Goal: Information Seeking & Learning: Learn about a topic

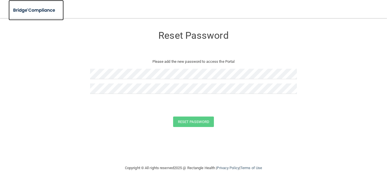
click at [44, 9] on img at bounding box center [35, 11] width 52 height 12
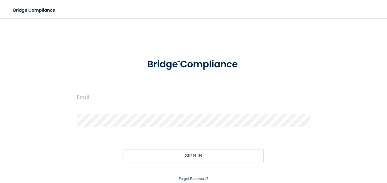
click at [109, 98] on input "email" at bounding box center [193, 97] width 233 height 13
type input "[EMAIL_ADDRESS][DOMAIN_NAME]"
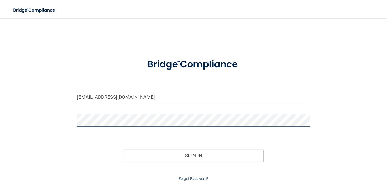
click at [124, 150] on button "Sign In" at bounding box center [194, 156] width 140 height 12
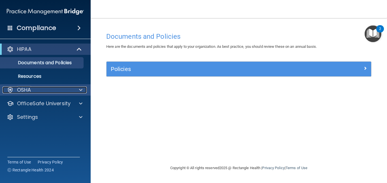
click at [46, 88] on div "OSHA" at bounding box center [38, 90] width 70 height 7
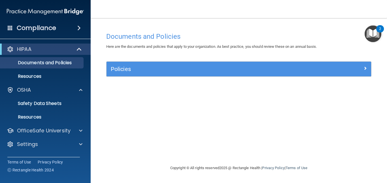
click at [69, 30] on div "Compliance" at bounding box center [45, 28] width 91 height 12
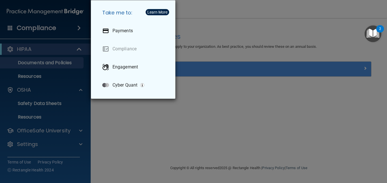
click at [44, 26] on div "Take me to: Payments Compliance Engagement Cyber Quant" at bounding box center [193, 91] width 387 height 183
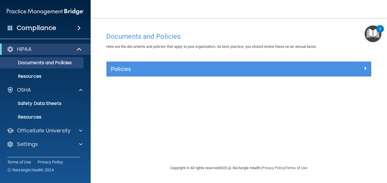
click at [44, 26] on h4 "Compliance" at bounding box center [36, 28] width 39 height 8
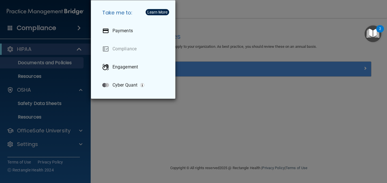
click at [45, 26] on div "Take me to: Payments Compliance Engagement Cyber Quant" at bounding box center [193, 91] width 387 height 183
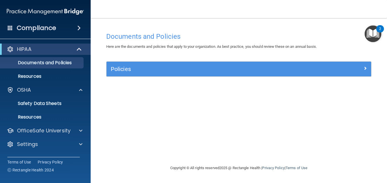
click at [373, 40] on img "Open Resource Center, 2 new notifications" at bounding box center [373, 34] width 17 height 17
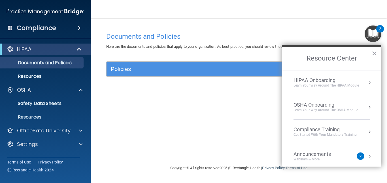
click at [311, 130] on div "Compliance Training" at bounding box center [325, 130] width 63 height 6
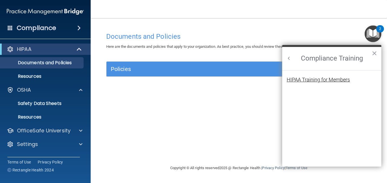
click at [320, 79] on div "HIPAA Training for Members" at bounding box center [318, 79] width 63 height 5
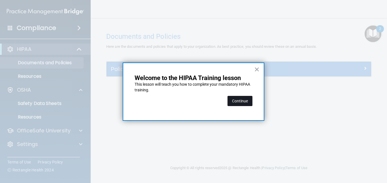
click at [240, 100] on button "Continue" at bounding box center [240, 101] width 25 height 10
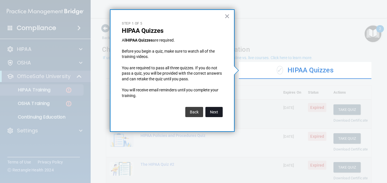
click at [218, 109] on button "Next" at bounding box center [214, 112] width 17 height 10
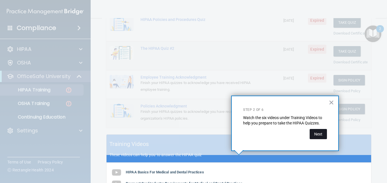
click at [319, 137] on button "Next" at bounding box center [318, 134] width 17 height 10
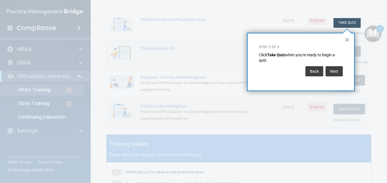
scroll to position [86, 0]
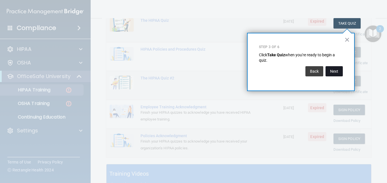
click at [333, 73] on button "Next" at bounding box center [334, 71] width 17 height 10
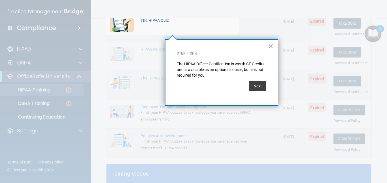
scroll to position [44, 0]
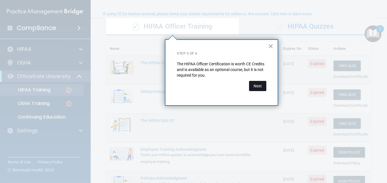
click at [263, 84] on button "Next" at bounding box center [257, 86] width 17 height 10
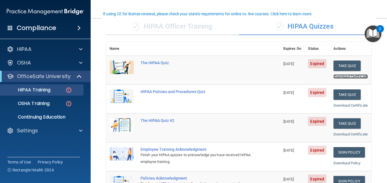
click at [343, 79] on link "Download Certificate" at bounding box center [351, 77] width 34 height 4
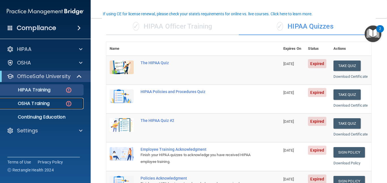
click at [41, 104] on p "OSHA Training" at bounding box center [27, 104] width 46 height 6
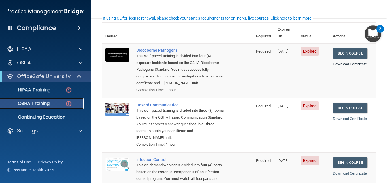
scroll to position [42, 0]
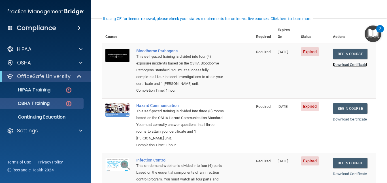
click at [346, 63] on link "Download Certificate" at bounding box center [350, 65] width 34 height 4
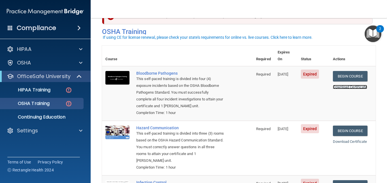
scroll to position [19, 0]
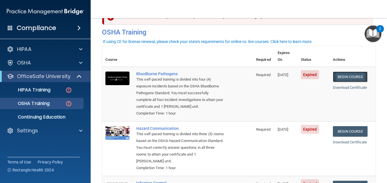
click at [352, 72] on link "Begin Course" at bounding box center [350, 77] width 35 height 10
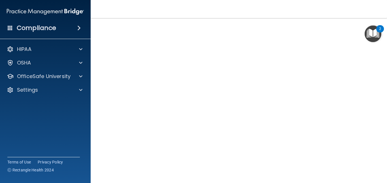
scroll to position [18, 0]
click at [367, 41] on img "Open Resource Center, 2 new notifications" at bounding box center [373, 34] width 17 height 17
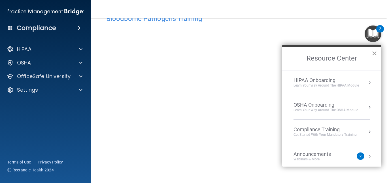
click at [374, 53] on button "×" at bounding box center [374, 53] width 5 height 9
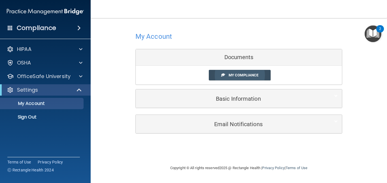
click at [232, 73] on span "My Compliance" at bounding box center [244, 75] width 30 height 4
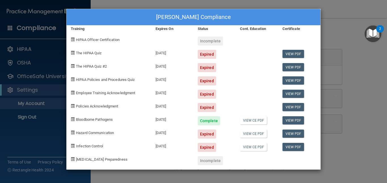
click at [370, 103] on div "[PERSON_NAME] Compliance Training Expires On Status Cont. Education Certificate…" at bounding box center [193, 91] width 387 height 183
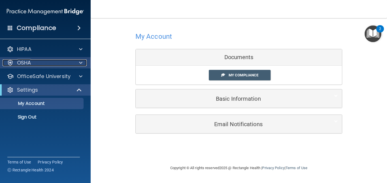
click at [24, 62] on p "OSHA" at bounding box center [24, 63] width 14 height 7
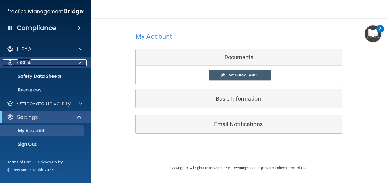
click at [27, 65] on p "OSHA" at bounding box center [24, 63] width 14 height 7
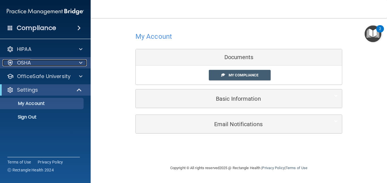
click at [27, 65] on p "OSHA" at bounding box center [24, 63] width 14 height 7
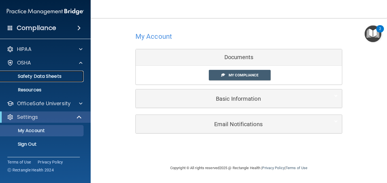
click at [28, 77] on p "Safety Data Sheets" at bounding box center [42, 77] width 77 height 6
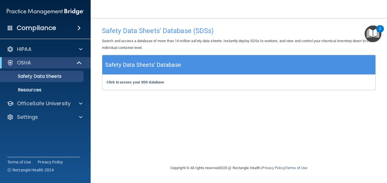
click at [379, 29] on div "2" at bounding box center [380, 32] width 2 height 7
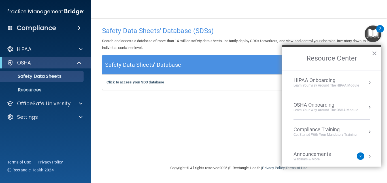
click at [313, 106] on div "OSHA Onboarding" at bounding box center [326, 105] width 65 height 6
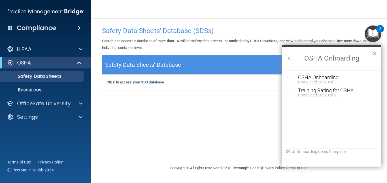
click at [289, 57] on button "Back to Resource Center Home" at bounding box center [289, 59] width 6 height 6
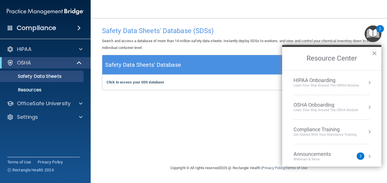
click at [332, 140] on li "Compliance Training Get Started with your mandatory training" at bounding box center [332, 132] width 77 height 25
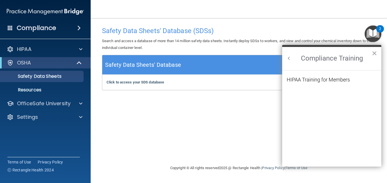
click at [332, 140] on ol "HIPAA Training for Members" at bounding box center [332, 119] width 90 height 97
click at [319, 79] on div "HIPAA Training for Members" at bounding box center [318, 79] width 63 height 5
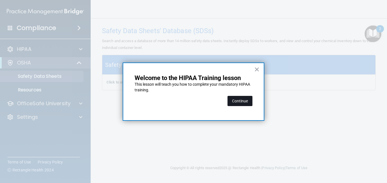
click at [245, 100] on button "Continue" at bounding box center [240, 101] width 25 height 10
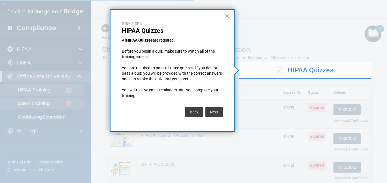
click at [51, 105] on div at bounding box center [119, 91] width 239 height 183
click at [216, 114] on button "Next" at bounding box center [214, 112] width 17 height 10
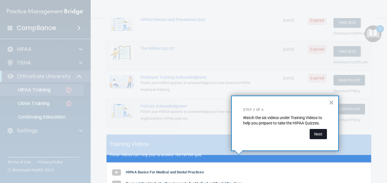
click at [323, 135] on button "Next" at bounding box center [318, 134] width 17 height 10
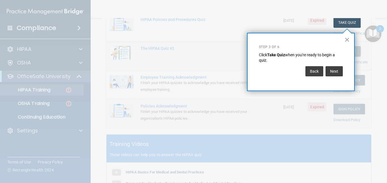
scroll to position [86, 0]
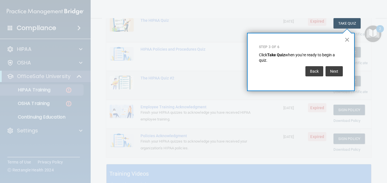
click at [350, 37] on button "×" at bounding box center [347, 39] width 5 height 9
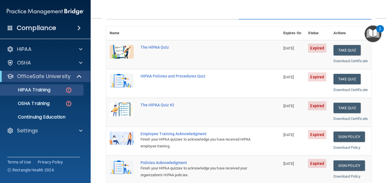
scroll to position [58, 0]
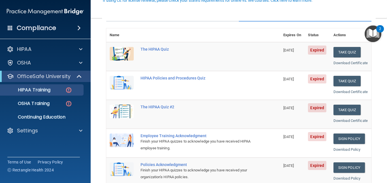
click at [378, 60] on main "Back Choose one path to get your HIPAA Certification ✓ HIPAA Officer Training ✓…" at bounding box center [239, 100] width 297 height 165
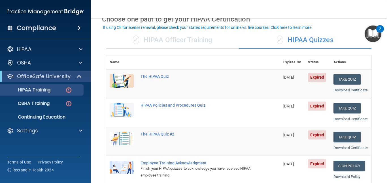
scroll to position [36, 0]
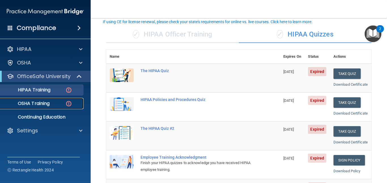
click at [35, 102] on p "OSHA Training" at bounding box center [27, 104] width 46 height 6
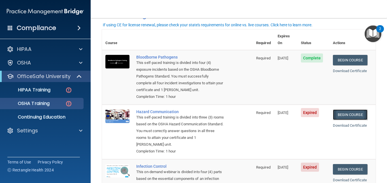
click at [354, 110] on link "Begin Course" at bounding box center [350, 115] width 35 height 10
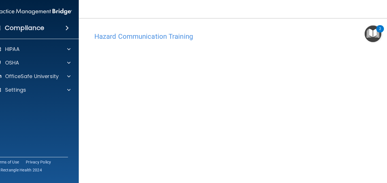
scroll to position [30, 0]
